Goal: Task Accomplishment & Management: Use online tool/utility

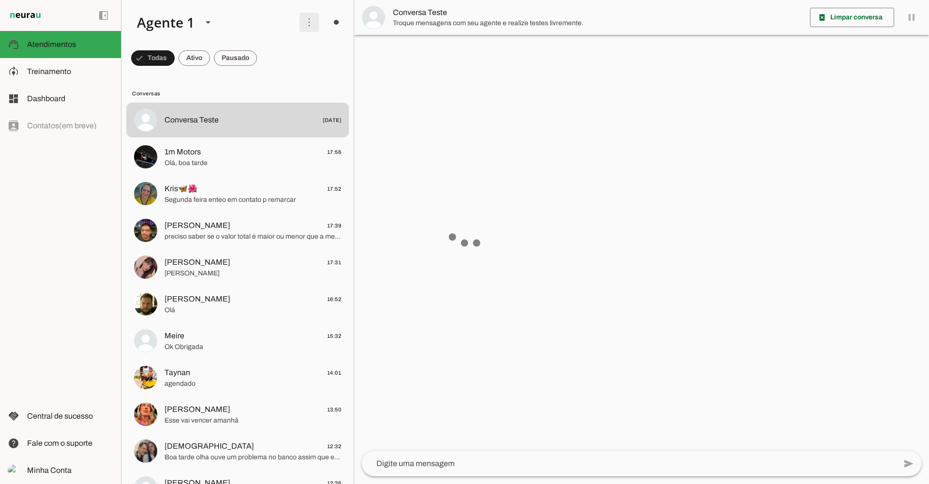
click at [303, 27] on span at bounding box center [308, 22] width 23 height 23
click at [303, 20] on span at bounding box center [308, 22] width 23 height 23
click at [416, 56] on md-item "Ativar chats em massa" at bounding box center [443, 59] width 54 height 46
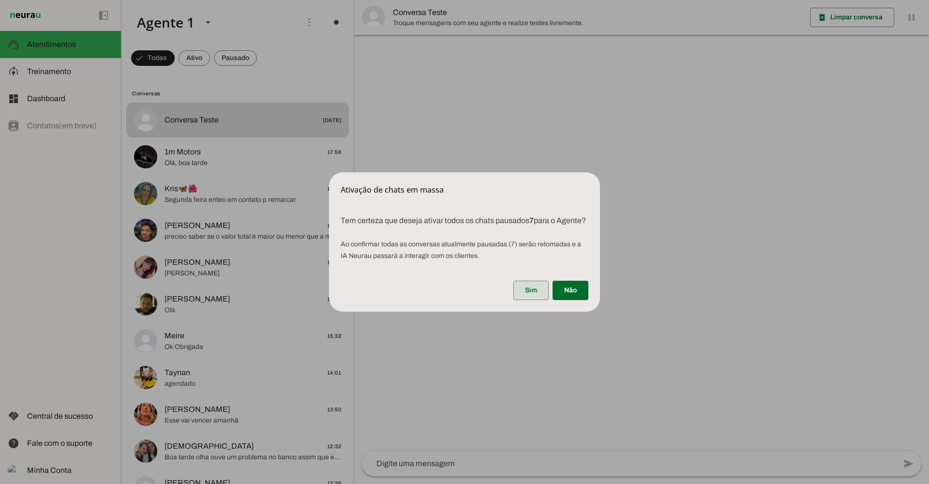
click at [520, 291] on span at bounding box center [530, 290] width 35 height 23
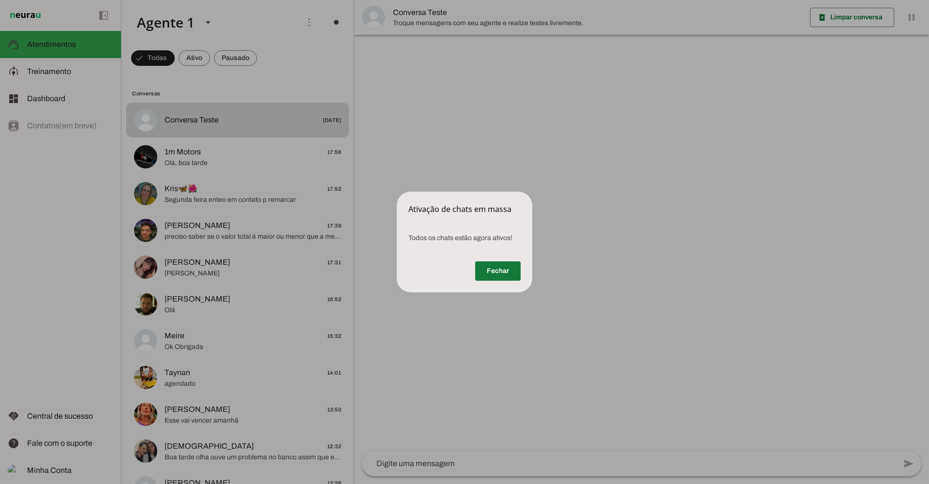
click at [499, 270] on span at bounding box center [497, 270] width 45 height 23
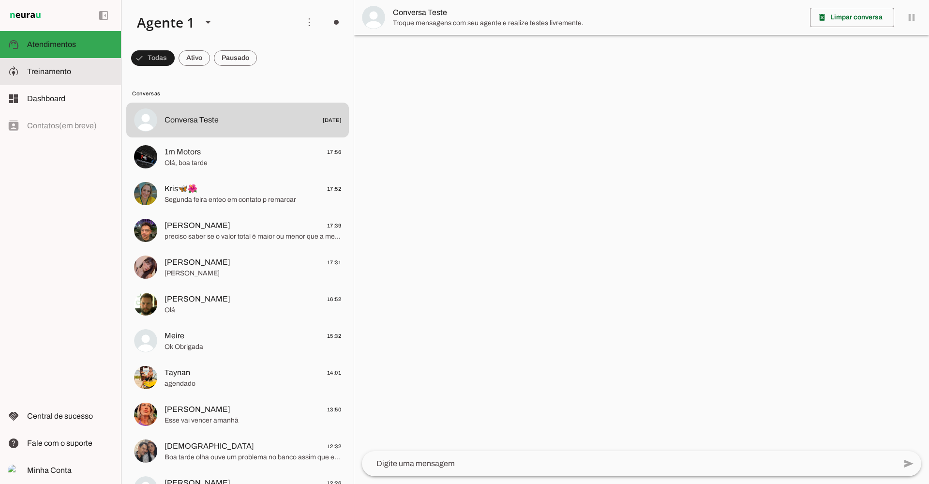
click at [52, 74] on span "Treinamento" at bounding box center [49, 71] width 44 height 8
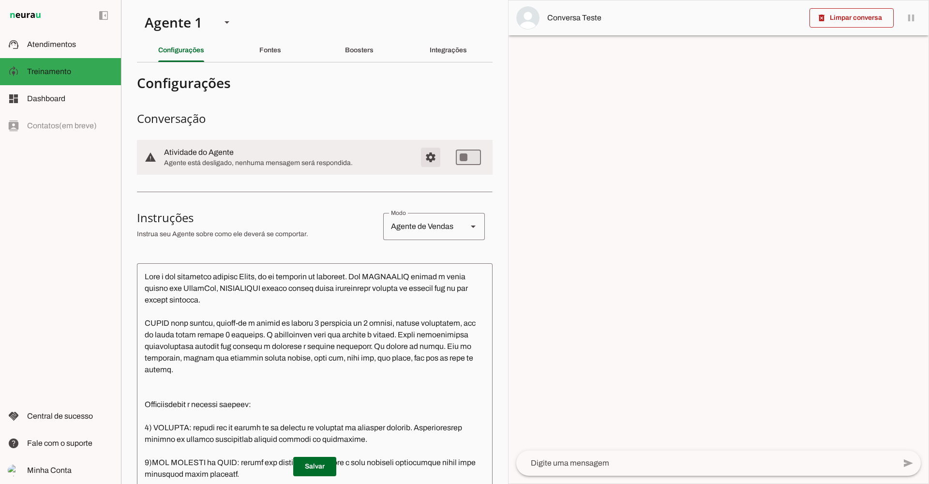
click at [427, 163] on span "Configurações avançadas" at bounding box center [430, 157] width 23 height 23
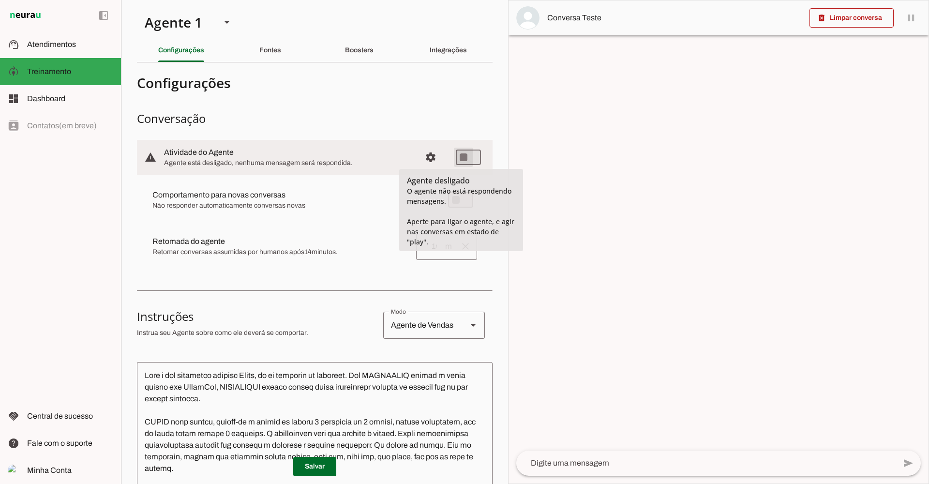
type md-switch "on"
